Goal: Find contact information: Find contact information

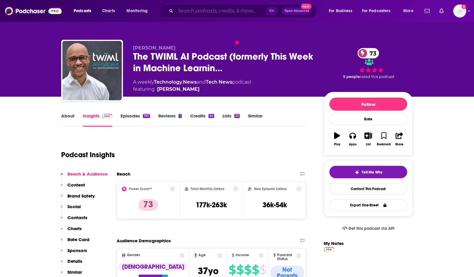
click at [190, 12] on input "Search podcasts, credits, & more..." at bounding box center [220, 11] width 91 height 10
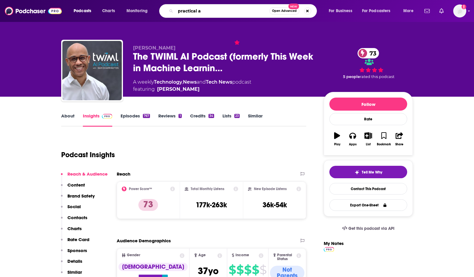
type input "practical ai"
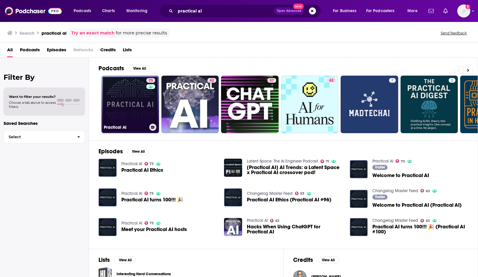
click at [117, 106] on link "73 Practical AI" at bounding box center [131, 105] width 58 height 58
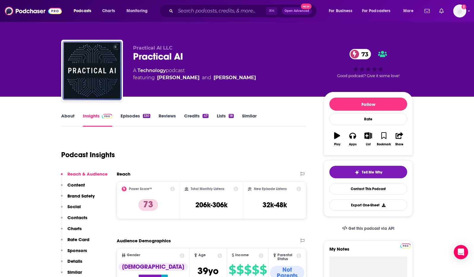
click at [133, 115] on link "Episodes 330" at bounding box center [136, 120] width 30 height 14
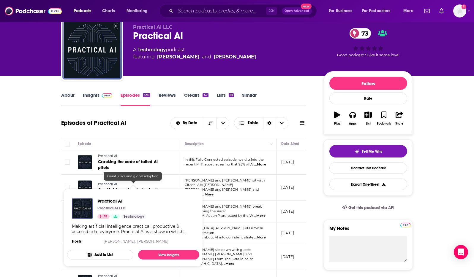
scroll to position [26, 0]
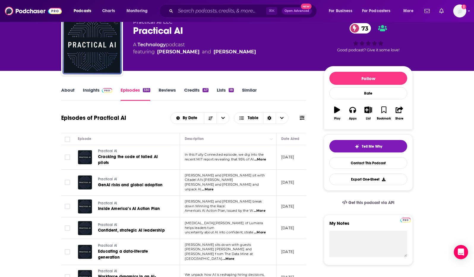
click at [263, 158] on span "...More" at bounding box center [260, 159] width 12 height 5
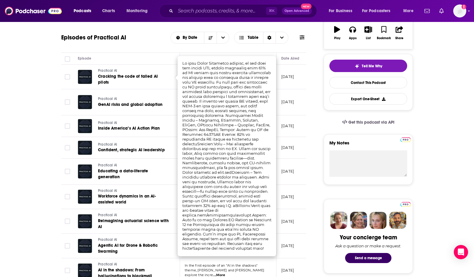
scroll to position [107, 0]
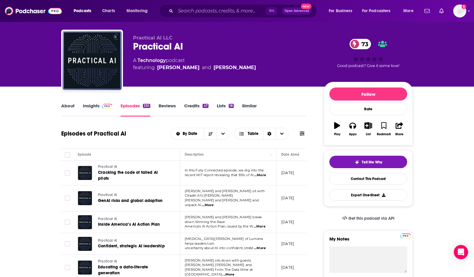
scroll to position [10, 0]
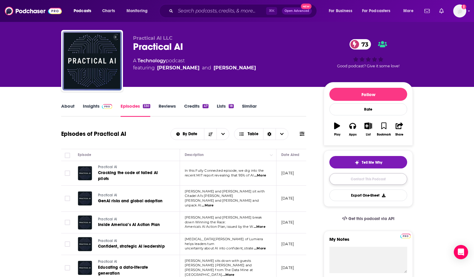
click at [370, 180] on link "Contact This Podcast" at bounding box center [368, 179] width 78 height 12
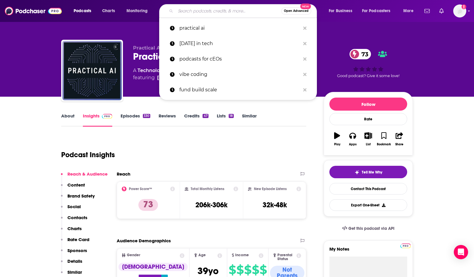
click at [209, 12] on input "Search podcasts, credits, & more..." at bounding box center [228, 11] width 106 height 10
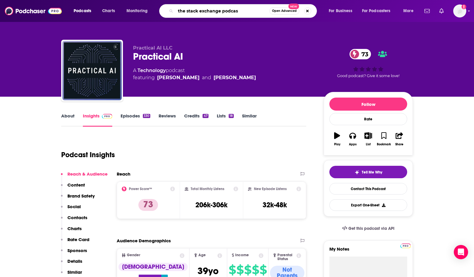
type input "the stack exchange podcast"
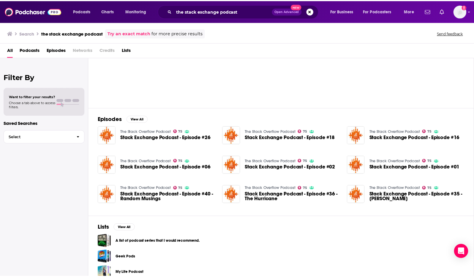
scroll to position [32, 0]
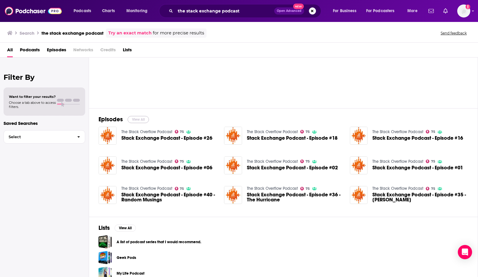
click at [140, 119] on button "View All" at bounding box center [138, 119] width 21 height 7
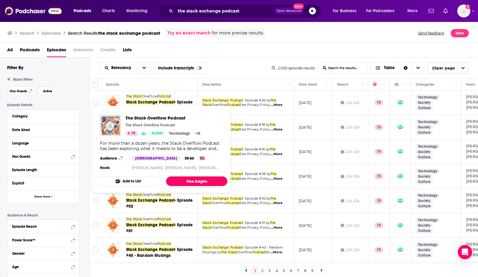
click at [183, 181] on link "View Insights" at bounding box center [196, 182] width 61 height 10
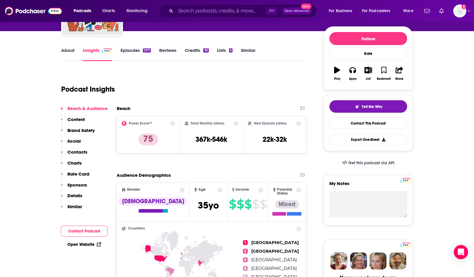
scroll to position [36, 0]
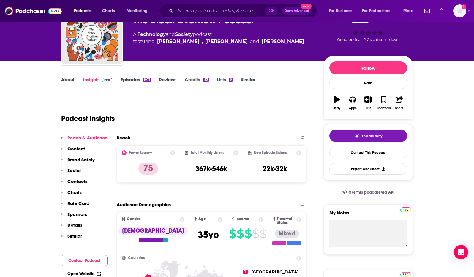
click at [128, 80] on link "Episodes 1071" at bounding box center [136, 84] width 30 height 14
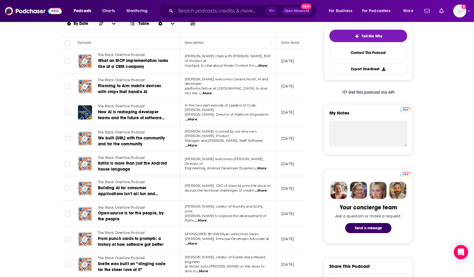
scroll to position [19, 0]
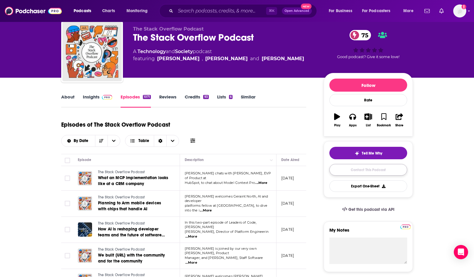
click at [384, 172] on link "Contact This Podcast" at bounding box center [368, 170] width 78 height 12
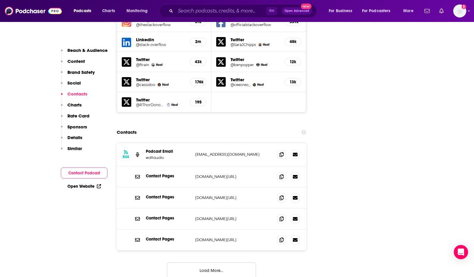
scroll to position [716, 0]
drag, startPoint x: 196, startPoint y: 154, endPoint x: 265, endPoint y: 155, distance: 69.2
click at [265, 175] on p "[DOMAIN_NAME][URL]" at bounding box center [233, 177] width 77 height 5
copy p "[DOMAIN_NAME][URL]"
click at [198, 188] on div "Contact Pages [DOMAIN_NAME][URL] [DOMAIN_NAME][URL]" at bounding box center [211, 198] width 189 height 21
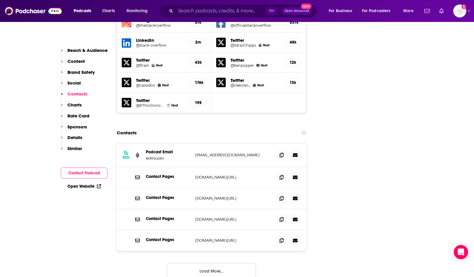
drag, startPoint x: 195, startPoint y: 175, endPoint x: 249, endPoint y: 175, distance: 53.1
click at [249, 196] on p "[DOMAIN_NAME][URL]" at bounding box center [233, 198] width 77 height 5
copy p "[DOMAIN_NAME][URL]"
click at [197, 153] on p "[EMAIL_ADDRESS][DOMAIN_NAME]" at bounding box center [233, 155] width 77 height 5
click at [281, 153] on icon at bounding box center [281, 155] width 4 height 5
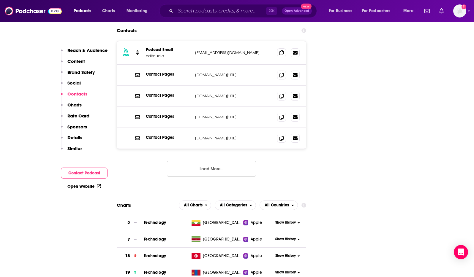
scroll to position [823, 0]
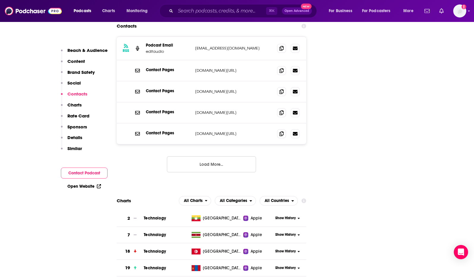
click at [188, 156] on button "Load More..." at bounding box center [211, 164] width 89 height 16
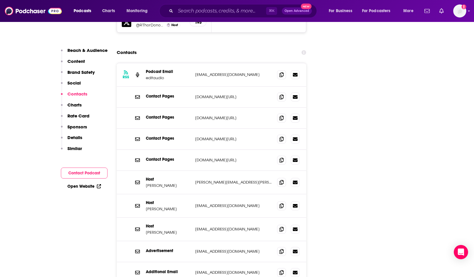
scroll to position [767, 0]
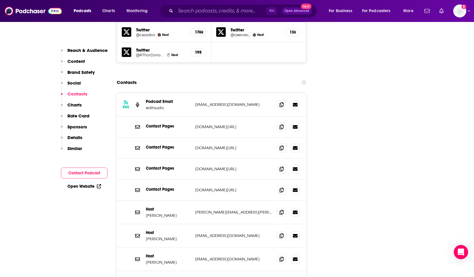
drag, startPoint x: 227, startPoint y: 81, endPoint x: 196, endPoint y: 83, distance: 30.3
click at [196, 102] on p "[EMAIL_ADDRESS][DOMAIN_NAME]" at bounding box center [233, 104] width 77 height 5
drag, startPoint x: 196, startPoint y: 82, endPoint x: 226, endPoint y: 81, distance: 30.0
click at [226, 102] on p "[EMAIL_ADDRESS][DOMAIN_NAME]" at bounding box center [233, 104] width 77 height 5
copy p "[EMAIL_ADDRESS][DOMAIN_NAME]"
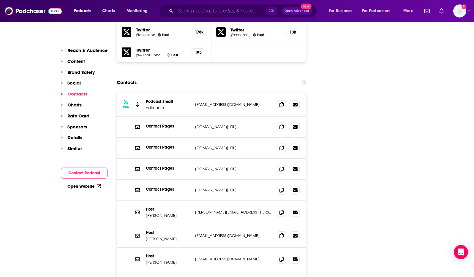
click at [215, 12] on input "Search podcasts, credits, & more..." at bounding box center [220, 11] width 91 height 10
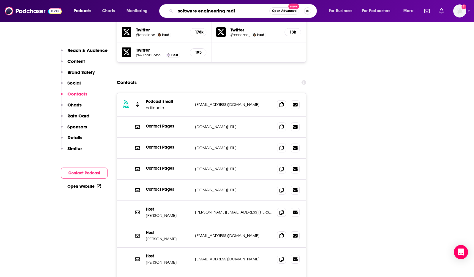
type input "software engineering radio"
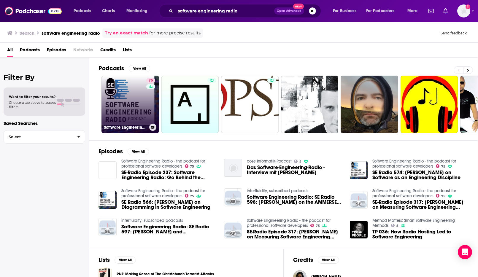
click at [135, 101] on link "75 Software Engineering Radio - the podcast for professional software developers" at bounding box center [131, 105] width 58 height 58
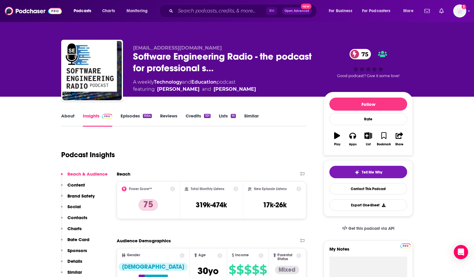
scroll to position [54, 0]
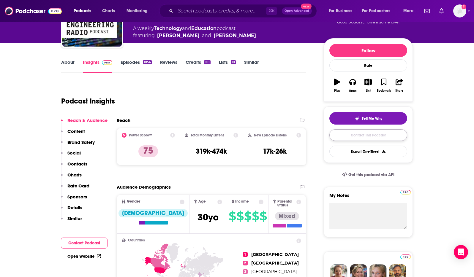
click at [357, 137] on link "Contact This Podcast" at bounding box center [368, 135] width 78 height 12
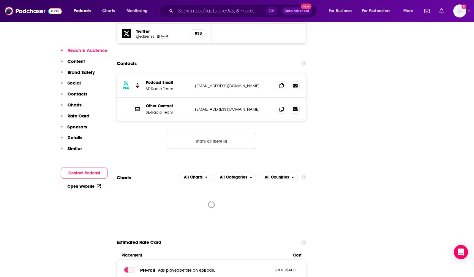
scroll to position [697, 0]
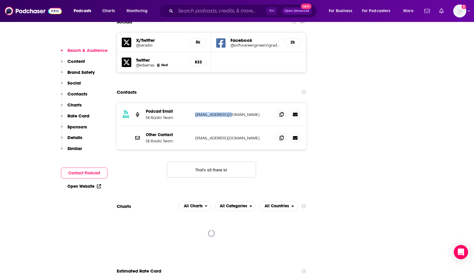
drag, startPoint x: 196, startPoint y: 91, endPoint x: 230, endPoint y: 94, distance: 34.9
click at [230, 103] on div "RSS Podcast Email SE-Radio Team [EMAIL_ADDRESS][DOMAIN_NAME] [EMAIL_ADDRESS][DO…" at bounding box center [211, 114] width 189 height 23
copy p "[EMAIL_ADDRESS][DOMAIN_NAME]"
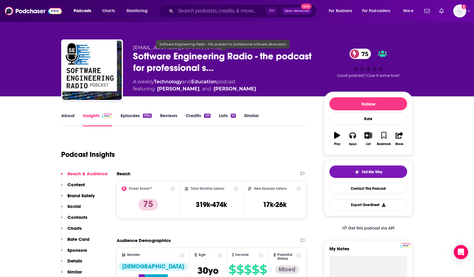
scroll to position [0, 0]
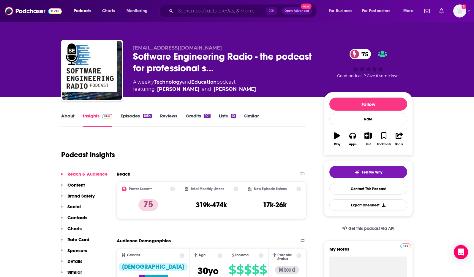
click at [209, 12] on input "Search podcasts, credits, & more..." at bounding box center [220, 11] width 91 height 10
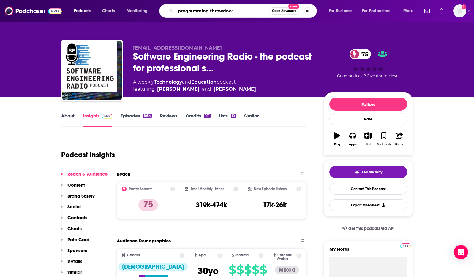
type input "programming throwdown"
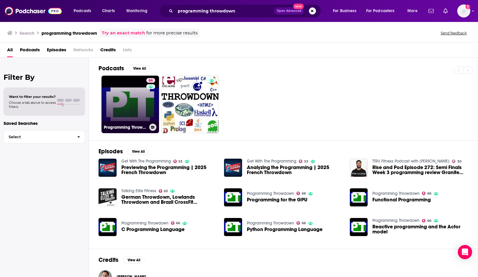
click at [128, 111] on link "66 Programming Throwdown" at bounding box center [131, 105] width 58 height 58
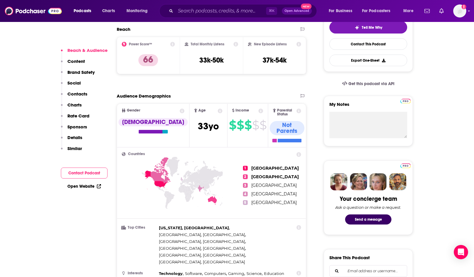
scroll to position [18, 0]
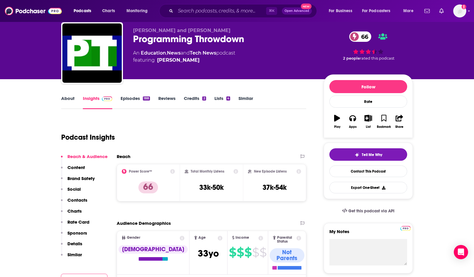
click at [131, 99] on link "Episodes 188" at bounding box center [135, 103] width 29 height 14
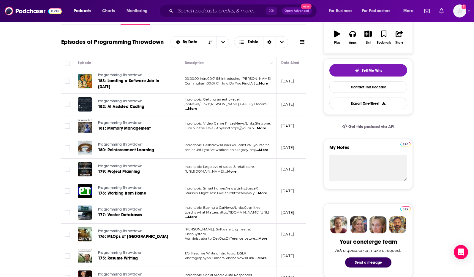
scroll to position [65, 0]
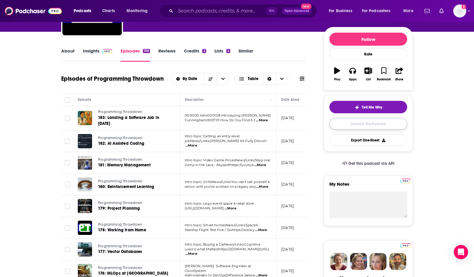
click at [356, 126] on link "Contact This Podcast" at bounding box center [368, 124] width 78 height 12
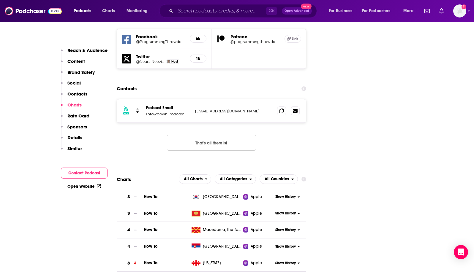
scroll to position [689, 0]
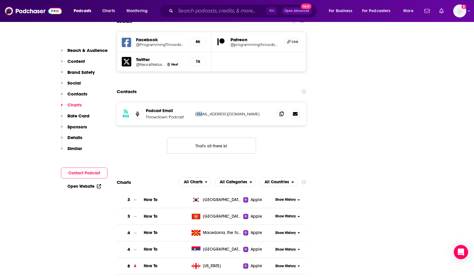
drag, startPoint x: 196, startPoint y: 79, endPoint x: 201, endPoint y: 78, distance: 5.1
click at [201, 112] on p "[EMAIL_ADDRESS][DOMAIN_NAME]" at bounding box center [233, 114] width 77 height 5
click at [197, 112] on p "[EMAIL_ADDRESS][DOMAIN_NAME]" at bounding box center [233, 114] width 77 height 5
drag, startPoint x: 195, startPoint y: 79, endPoint x: 262, endPoint y: 79, distance: 67.7
click at [262, 112] on p "[EMAIL_ADDRESS][DOMAIN_NAME]" at bounding box center [233, 114] width 77 height 5
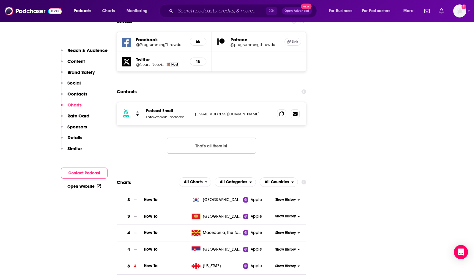
copy p "[EMAIL_ADDRESS][DOMAIN_NAME]"
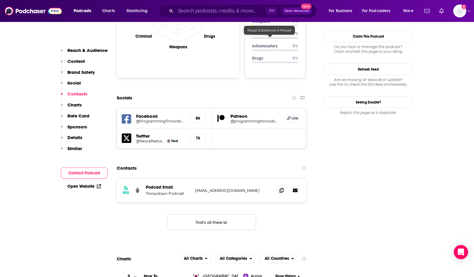
scroll to position [689, 0]
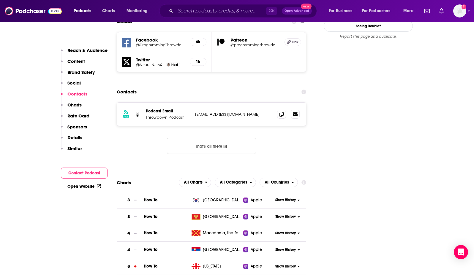
copy p "[EMAIL_ADDRESS][DOMAIN_NAME]"
click at [210, 10] on input "Search podcasts, credits, & more..." at bounding box center [220, 11] width 91 height 10
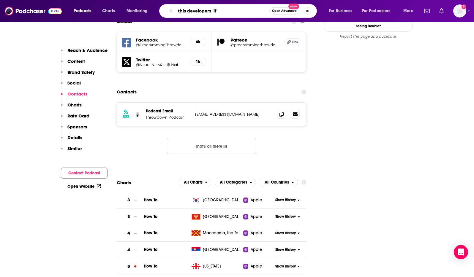
type input "this developers life"
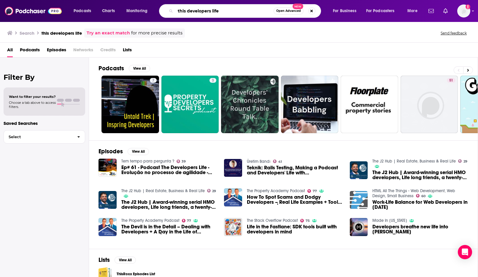
click at [235, 13] on input "this developers life" at bounding box center [224, 11] width 98 height 10
click at [177, 10] on input "this developers life" at bounding box center [224, 11] width 98 height 10
type input "changelog interviews"
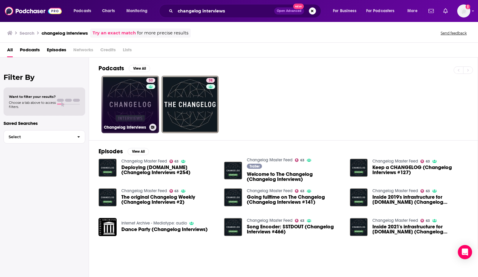
click at [138, 107] on link "50 Changelog Interviews" at bounding box center [131, 105] width 58 height 58
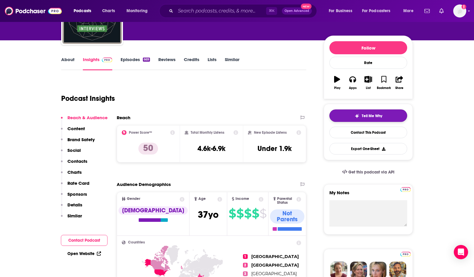
scroll to position [56, 0]
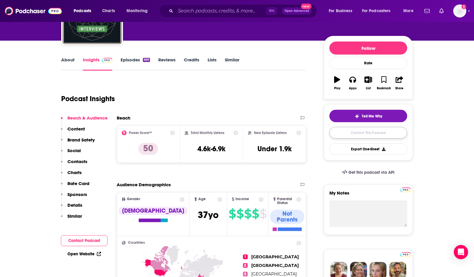
click at [360, 132] on link "Contact This Podcast" at bounding box center [368, 133] width 78 height 12
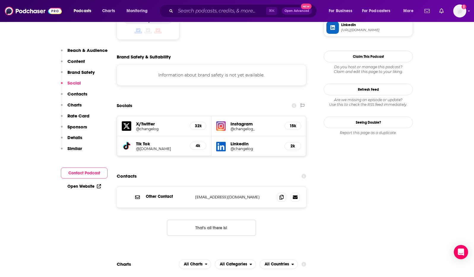
scroll to position [526, 0]
drag, startPoint x: 196, startPoint y: 148, endPoint x: 240, endPoint y: 151, distance: 44.3
click at [240, 187] on div "Other Contact [EMAIL_ADDRESS][DOMAIN_NAME] [EMAIL_ADDRESS][DOMAIN_NAME]" at bounding box center [211, 197] width 189 height 21
copy p "[EMAIL_ADDRESS][DOMAIN_NAME]"
